Goal: Task Accomplishment & Management: Use online tool/utility

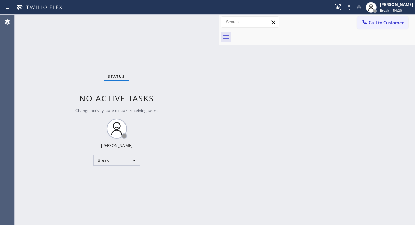
click at [28, 42] on div "Status No active tasks Change activity state to start receiving tasks. Fila Gar…" at bounding box center [117, 120] width 204 height 210
click at [132, 164] on div "Break" at bounding box center [116, 160] width 47 height 11
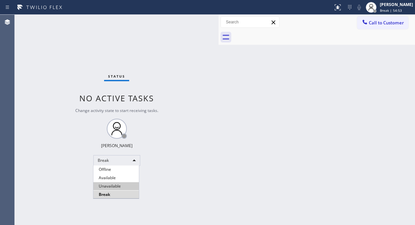
click at [125, 188] on li "Unavailable" at bounding box center [115, 186] width 45 height 8
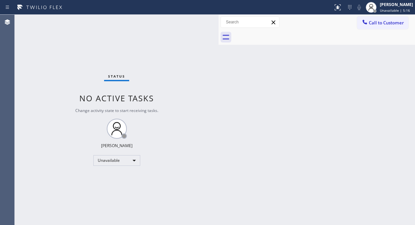
click at [42, 41] on div "Status No active tasks Change activity state to start receiving tasks. [PERSON_…" at bounding box center [117, 120] width 204 height 210
click at [56, 54] on div "Status No active tasks Change activity state to start receiving tasks. [PERSON_…" at bounding box center [117, 120] width 204 height 210
click at [385, 23] on span "Call to Customer" at bounding box center [386, 23] width 35 height 6
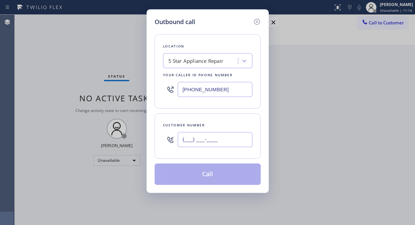
click at [187, 140] on input "(___) ___-____" at bounding box center [215, 139] width 75 height 15
paste input "805) 946-5784"
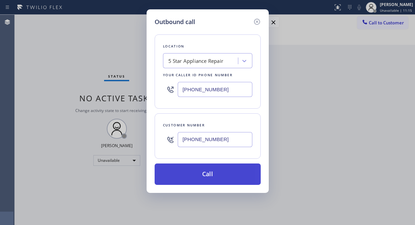
type input "[PHONE_NUMBER]"
click at [218, 179] on button "Call" at bounding box center [208, 174] width 106 height 21
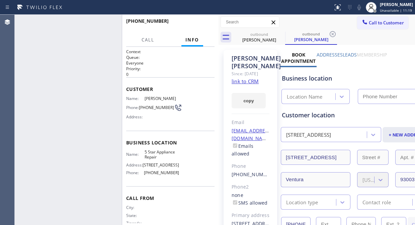
type input "[PHONE_NUMBER]"
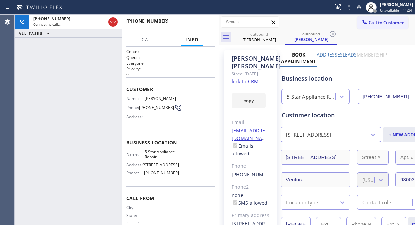
drag, startPoint x: 279, startPoint y: 32, endPoint x: 271, endPoint y: 179, distance: 147.4
click at [0, 0] on icon at bounding box center [0, 0] width 0 height 0
click at [61, 77] on div "[PHONE_NUMBER] Connecting call… ALL TASKS ALL TASKS ACTIVE TASKS TASKS IN WRAP …" at bounding box center [68, 120] width 107 height 210
click at [360, 8] on icon at bounding box center [358, 7] width 3 height 5
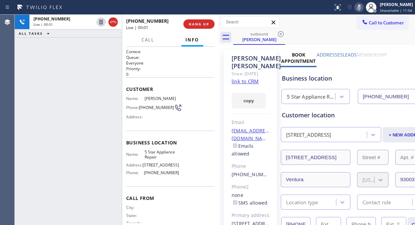
click at [361, 5] on icon at bounding box center [358, 7] width 3 height 5
click at [206, 22] on span "HANG UP" at bounding box center [199, 24] width 20 height 5
click at [205, 22] on span "HANG UP" at bounding box center [199, 24] width 20 height 5
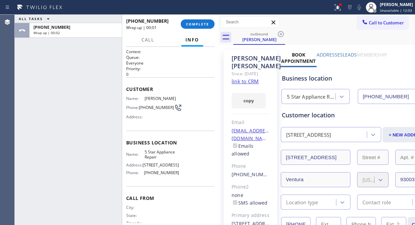
click at [194, 45] on div at bounding box center [192, 45] width 22 height 1
click at [201, 23] on span "COMPLETE" at bounding box center [197, 24] width 23 height 5
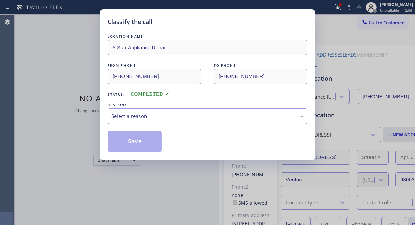
click at [202, 104] on div "REASON:" at bounding box center [207, 104] width 199 height 7
click at [202, 116] on div "Select a reason" at bounding box center [207, 116] width 192 height 8
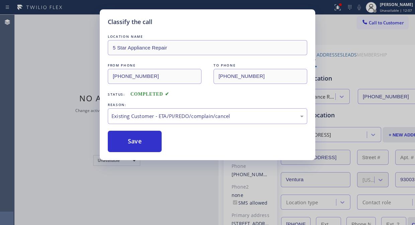
click at [165, 147] on div "Save" at bounding box center [207, 141] width 199 height 21
drag, startPoint x: 158, startPoint y: 146, endPoint x: 195, endPoint y: 47, distance: 104.9
click at [157, 145] on button "Save" at bounding box center [135, 141] width 54 height 21
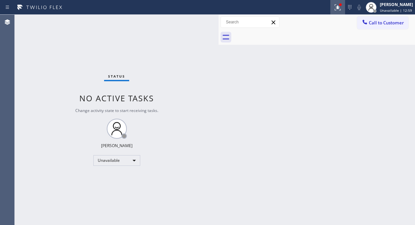
click at [341, 6] on icon at bounding box center [337, 7] width 8 height 8
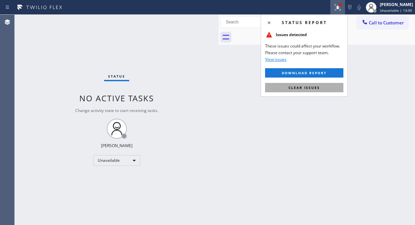
click at [307, 85] on span "Clear issues" at bounding box center [303, 87] width 31 height 5
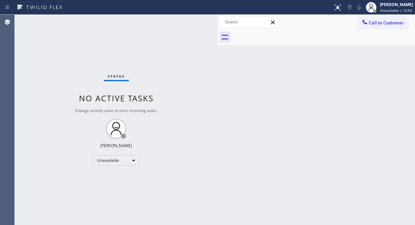
drag, startPoint x: 219, startPoint y: 59, endPoint x: 218, endPoint y: 70, distance: 11.4
click at [217, 70] on div at bounding box center [217, 120] width 0 height 210
click at [51, 76] on div "Status No active tasks Change activity state to start receiving tasks. [PERSON_…" at bounding box center [116, 120] width 203 height 210
click at [59, 73] on div "Status No active tasks Change activity state to start receiving tasks. [PERSON_…" at bounding box center [116, 120] width 203 height 210
